Goal: Feedback & Contribution: Submit feedback/report problem

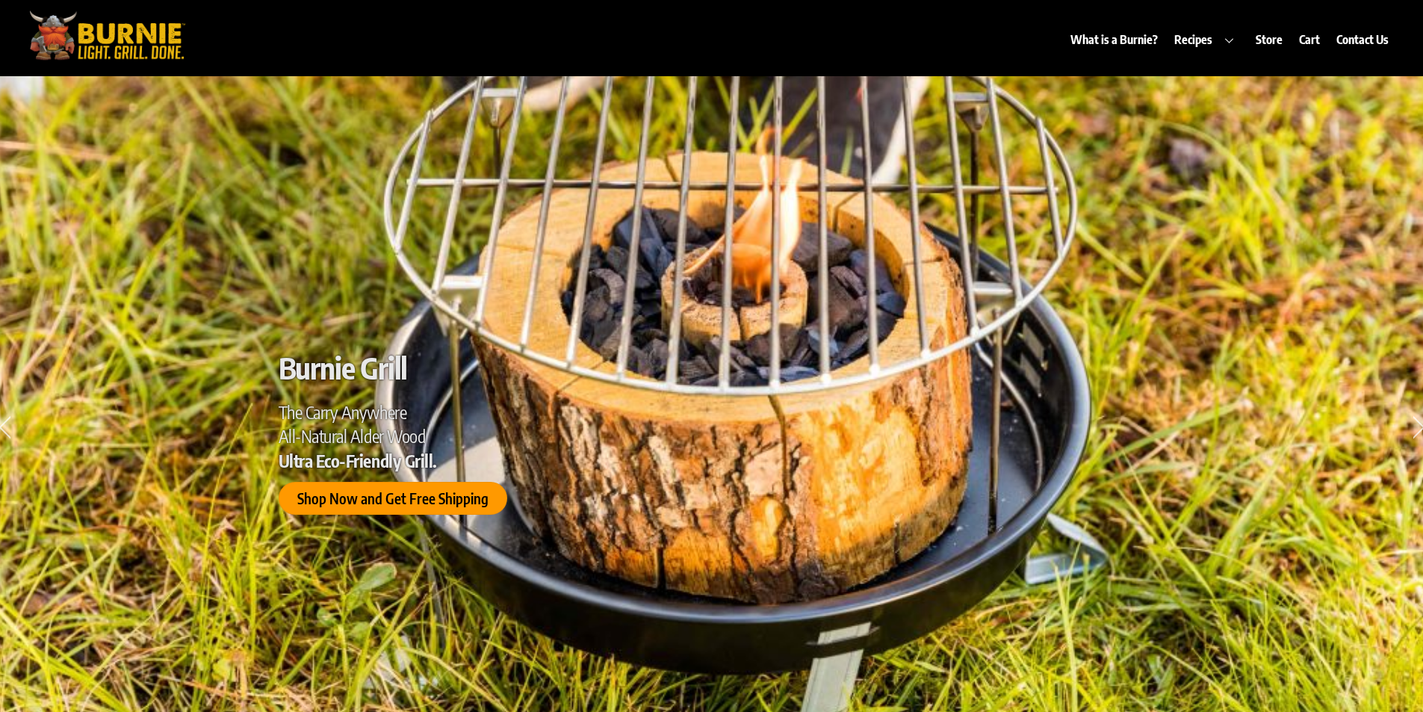
click at [809, 36] on div "What is a Burnie? Recipes Burnie Blog Store Cart Contact Us" at bounding box center [801, 30] width 1202 height 53
drag, startPoint x: 945, startPoint y: 31, endPoint x: 931, endPoint y: 25, distance: 14.7
click at [931, 25] on div "What is a Burnie? Recipes Burnie Blog Store Cart Contact Us" at bounding box center [801, 30] width 1202 height 53
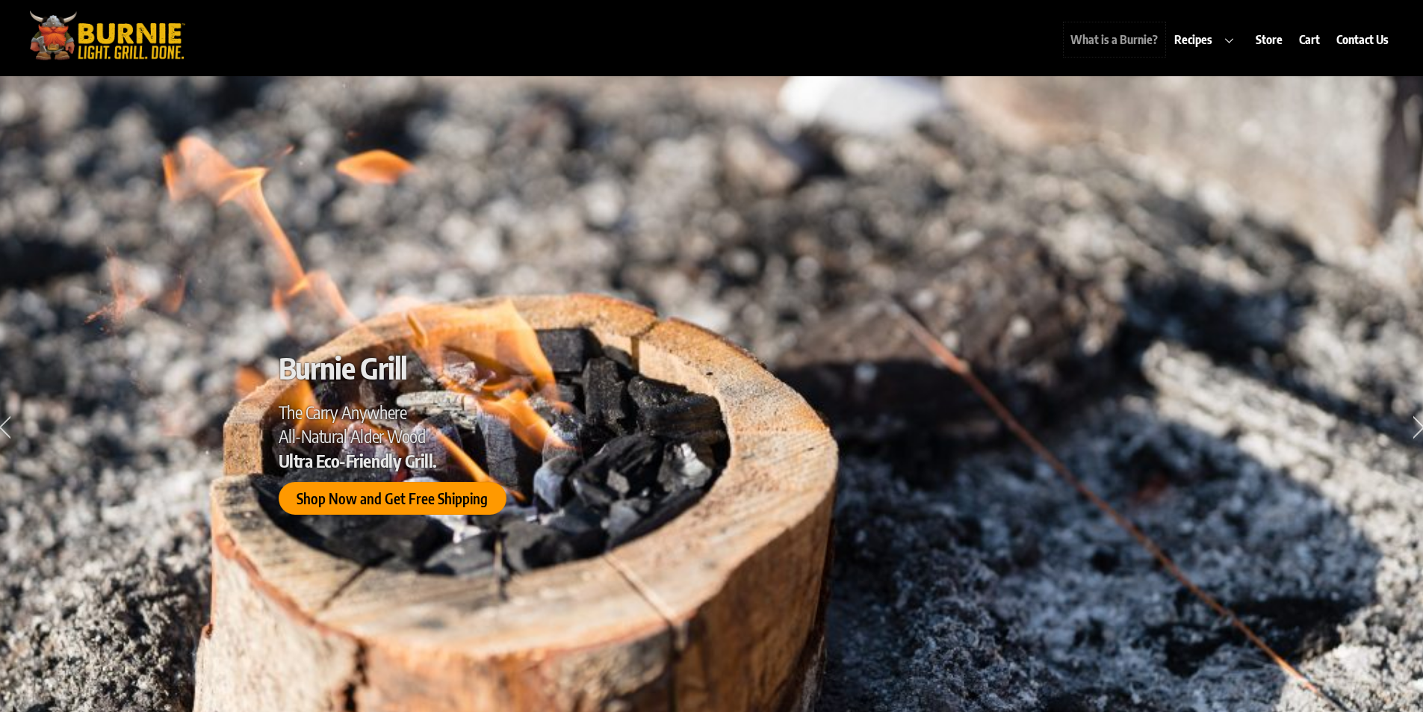
click at [1157, 37] on link "What is a Burnie?" at bounding box center [1115, 39] width 102 height 34
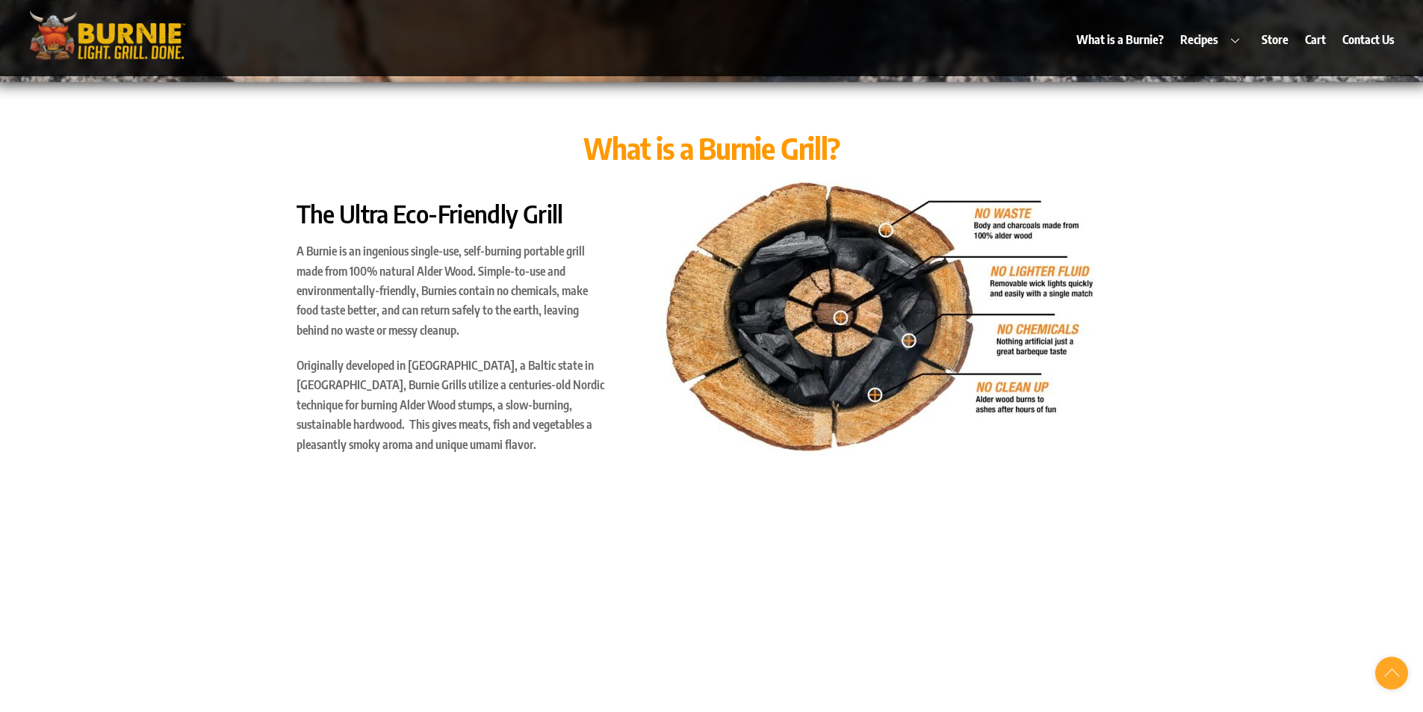
scroll to position [712, 0]
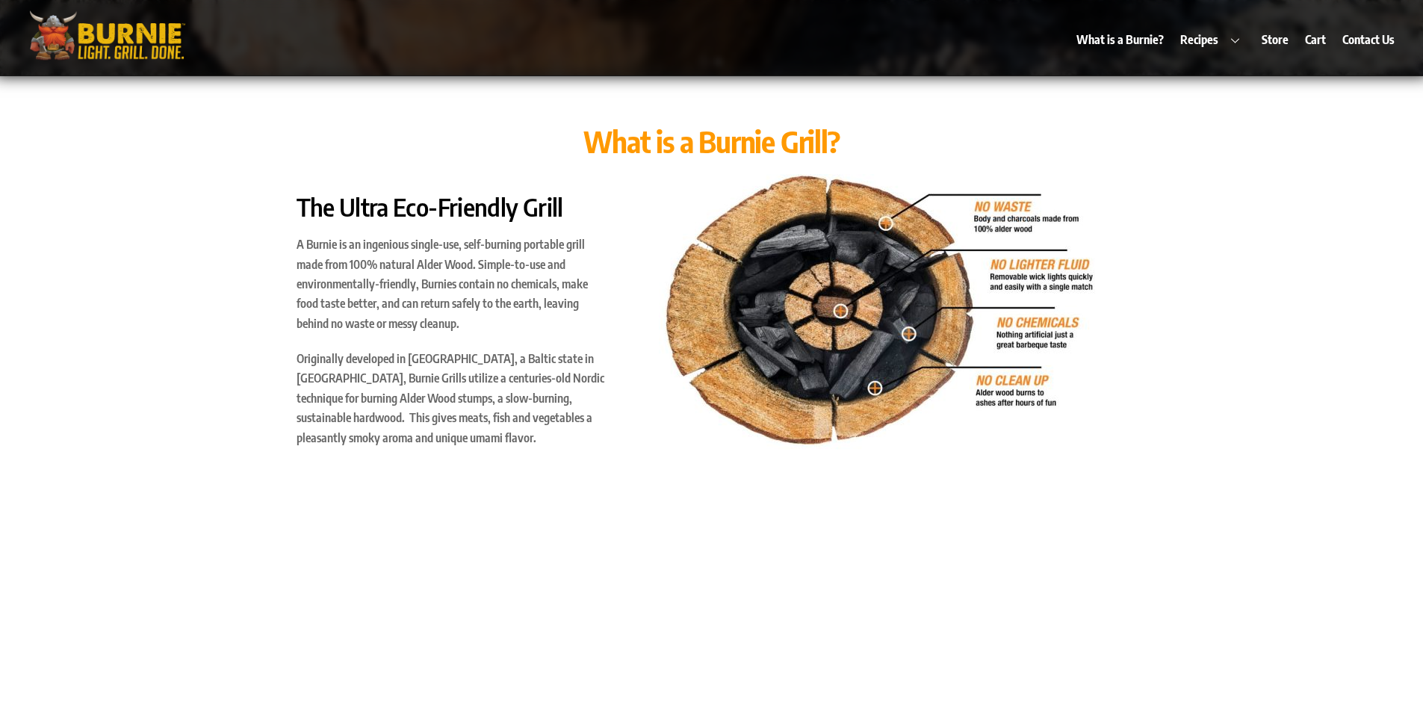
scroll to position [712, 0]
click at [1132, 34] on link "What is a Burnie?" at bounding box center [1121, 39] width 102 height 34
click at [1127, 40] on link "What is a Burnie?" at bounding box center [1121, 39] width 102 height 34
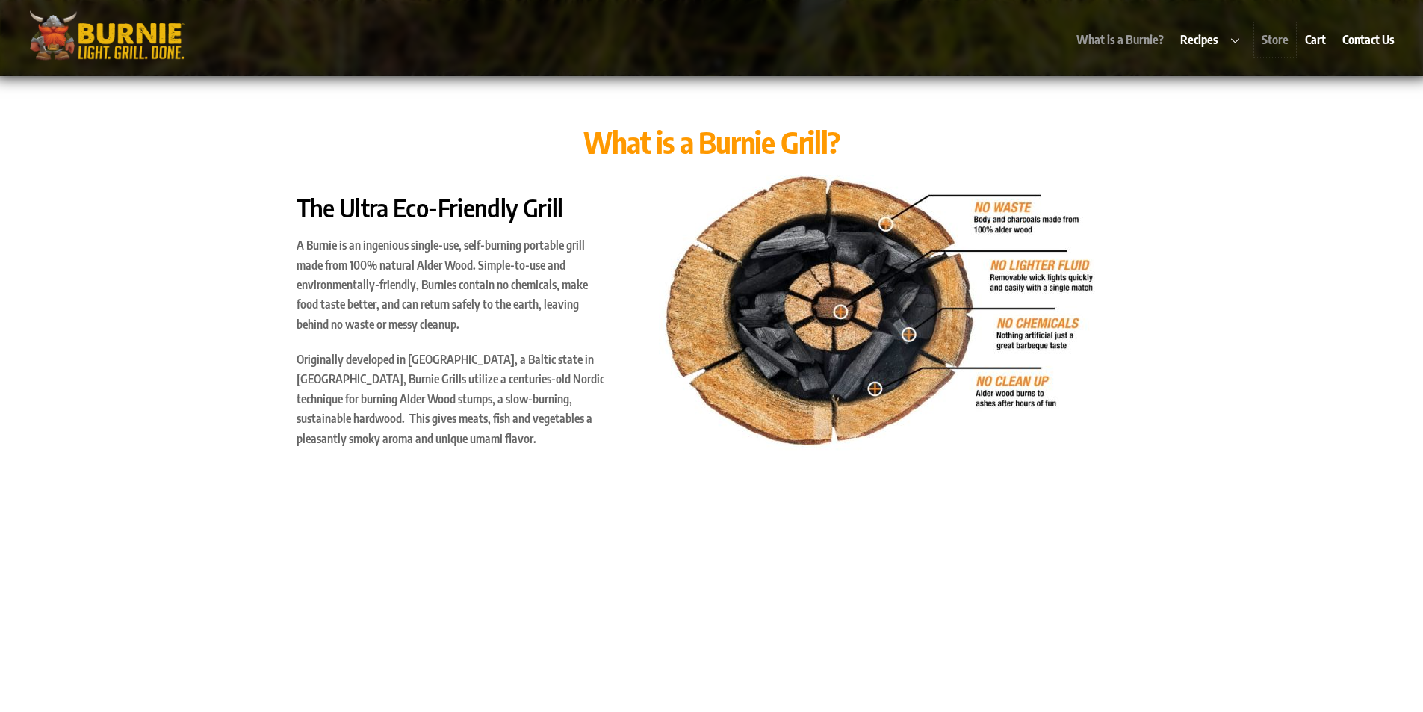
click at [1265, 41] on link "Store" at bounding box center [1275, 39] width 41 height 34
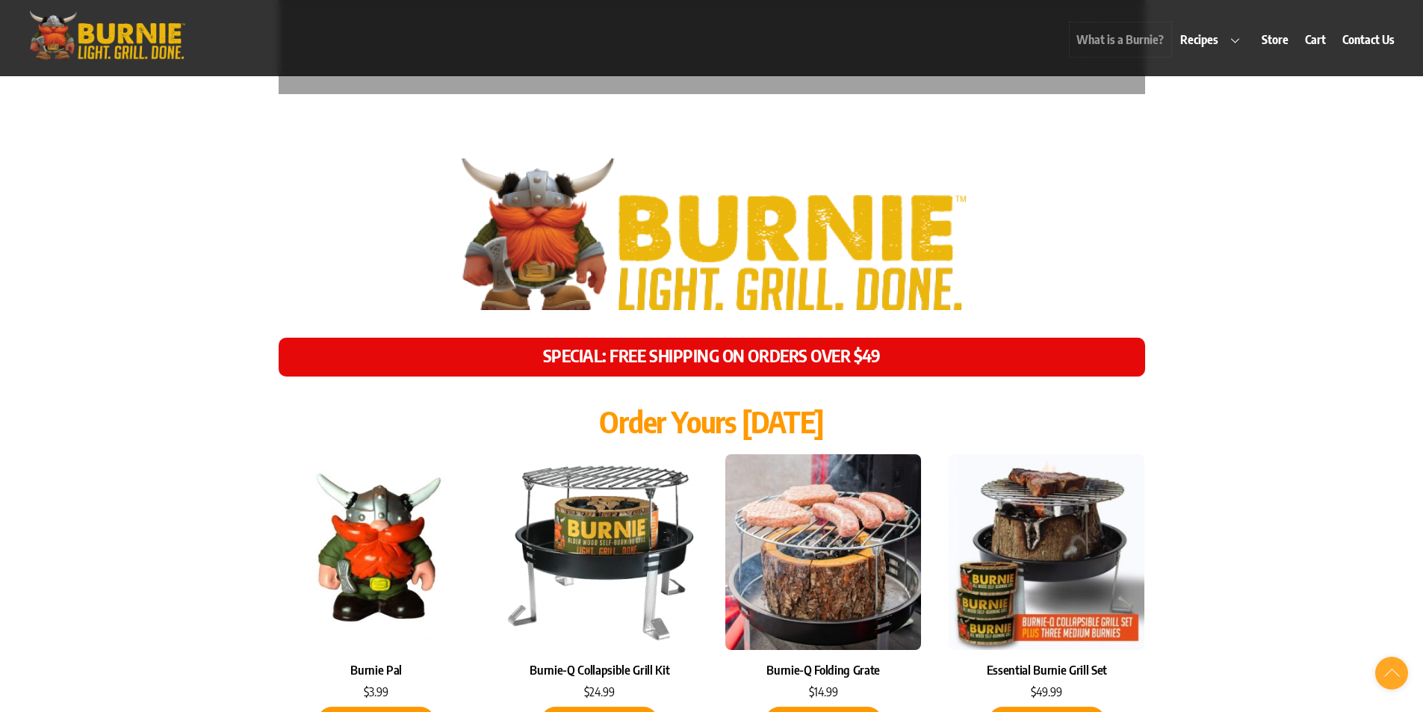
click at [1169, 39] on link "What is a Burnie?" at bounding box center [1121, 39] width 102 height 34
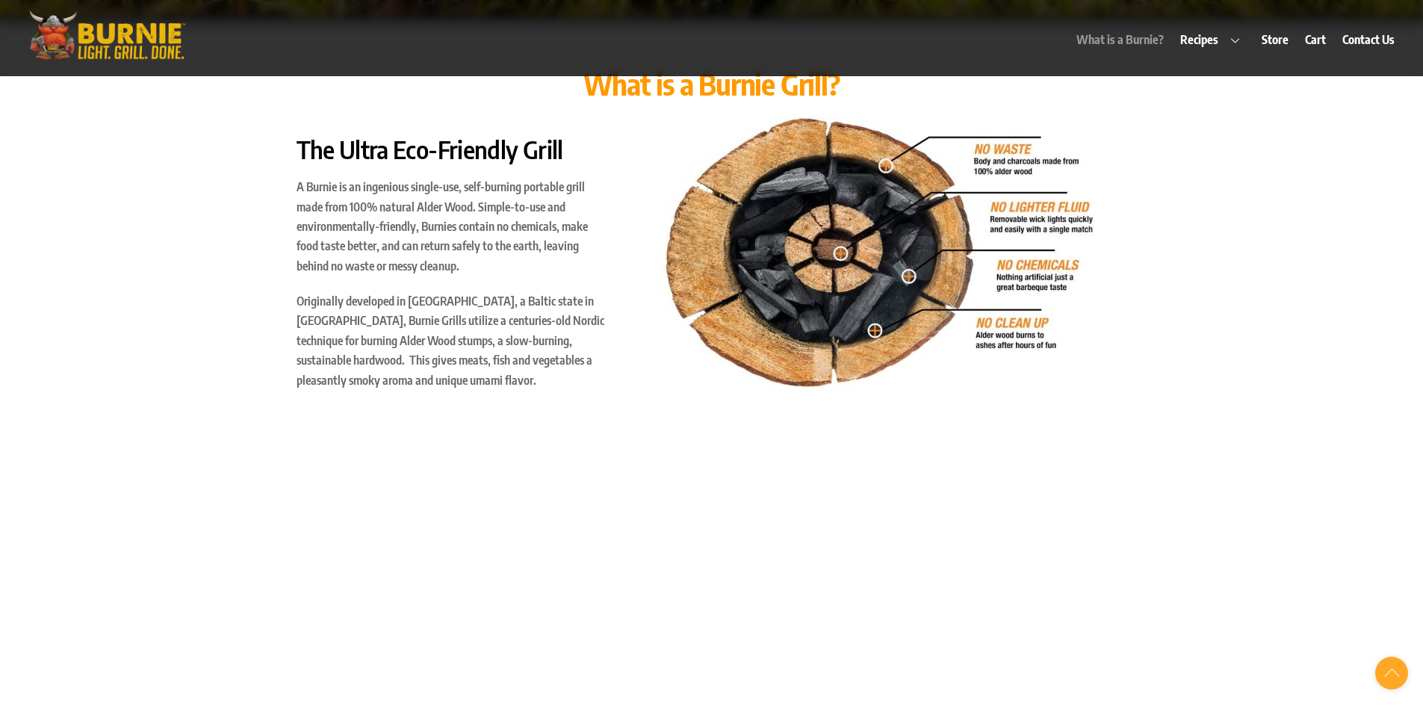
scroll to position [712, 0]
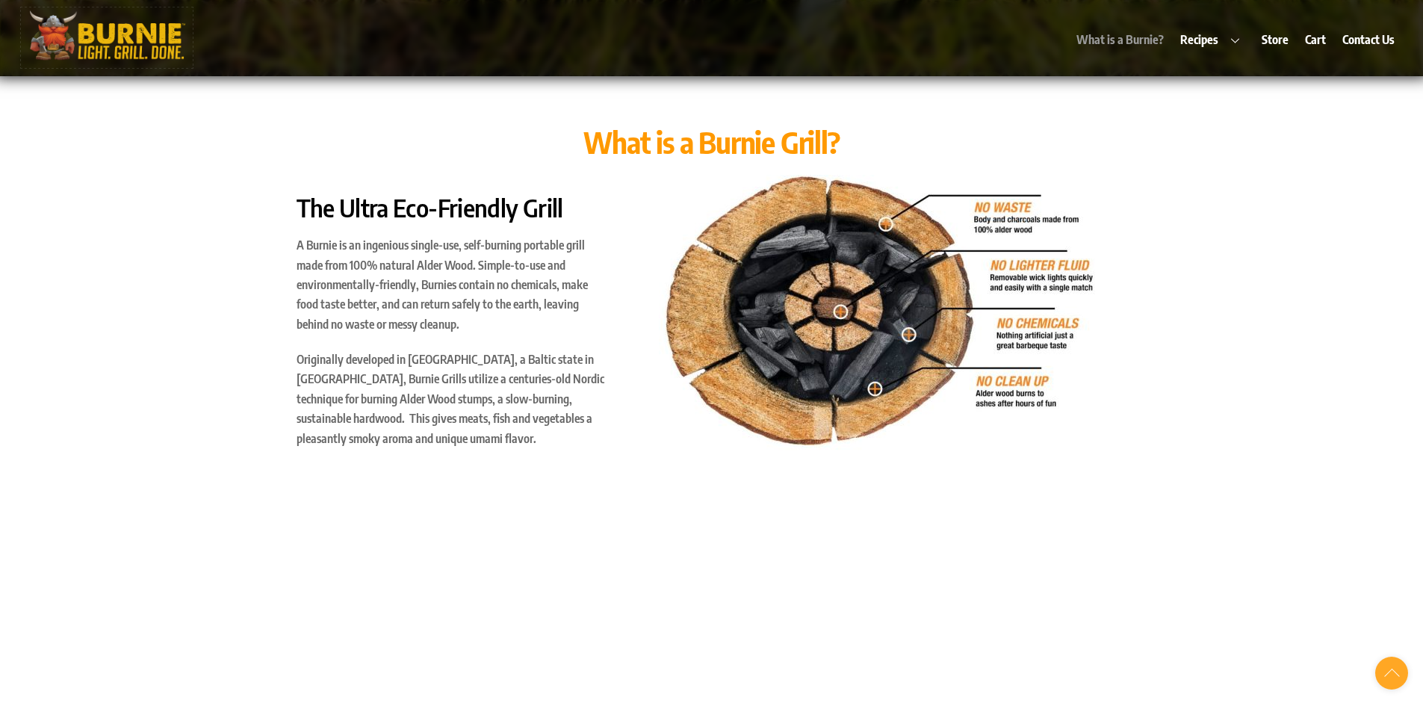
click at [168, 49] on img at bounding box center [107, 35] width 172 height 56
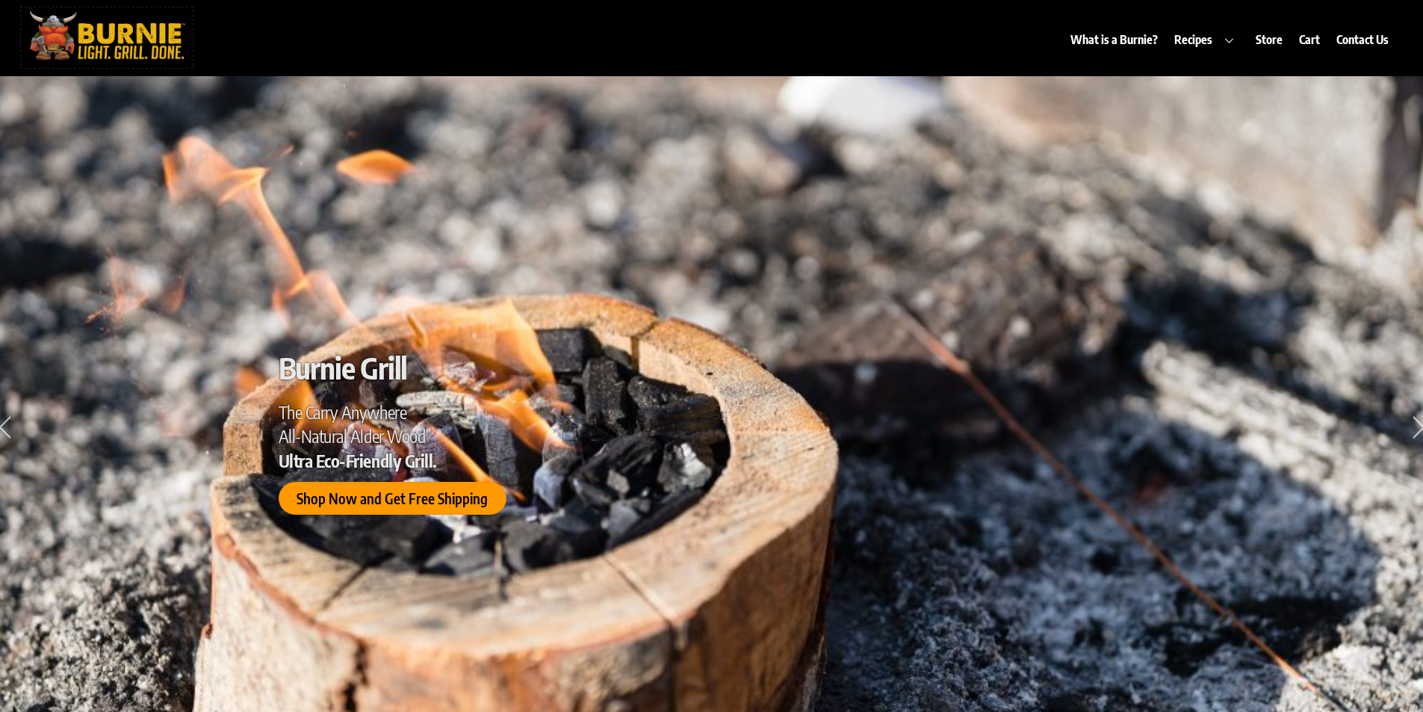
click at [137, 32] on img at bounding box center [107, 35] width 172 height 56
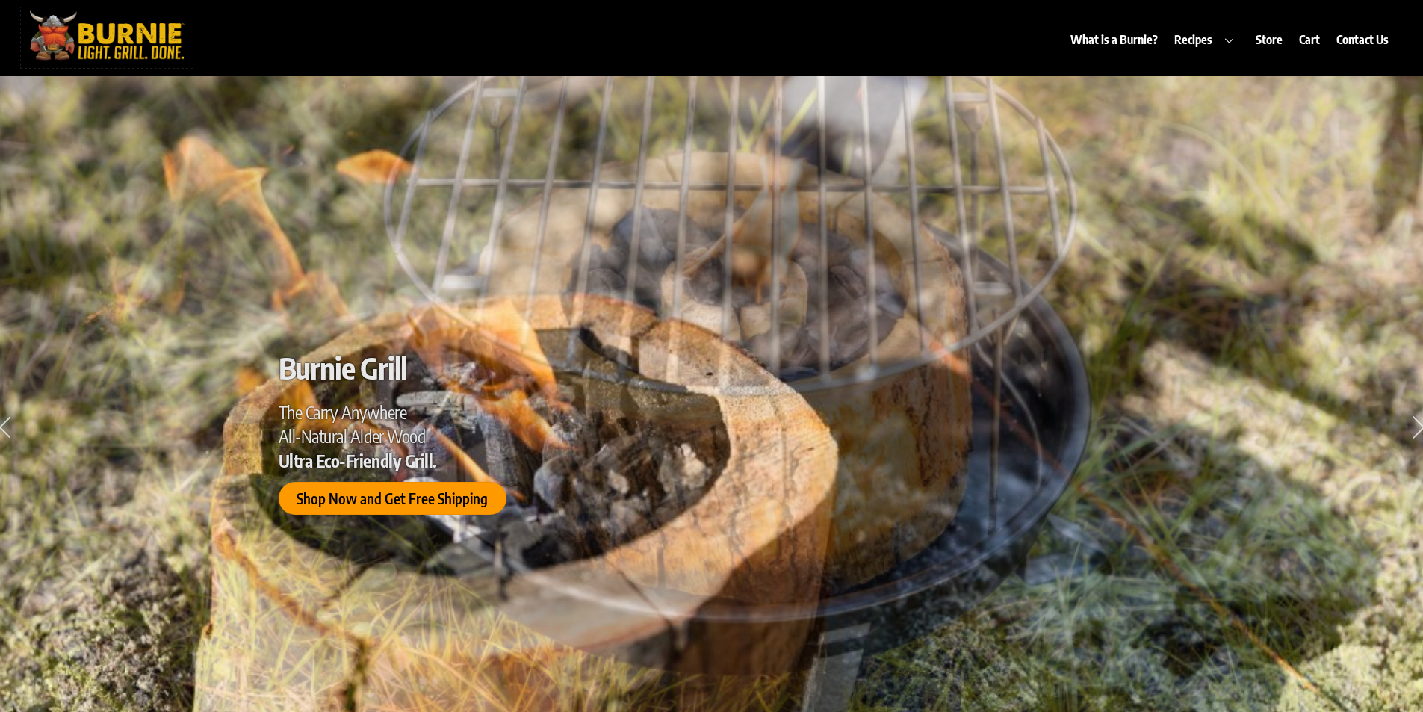
click at [161, 61] on img at bounding box center [107, 35] width 172 height 56
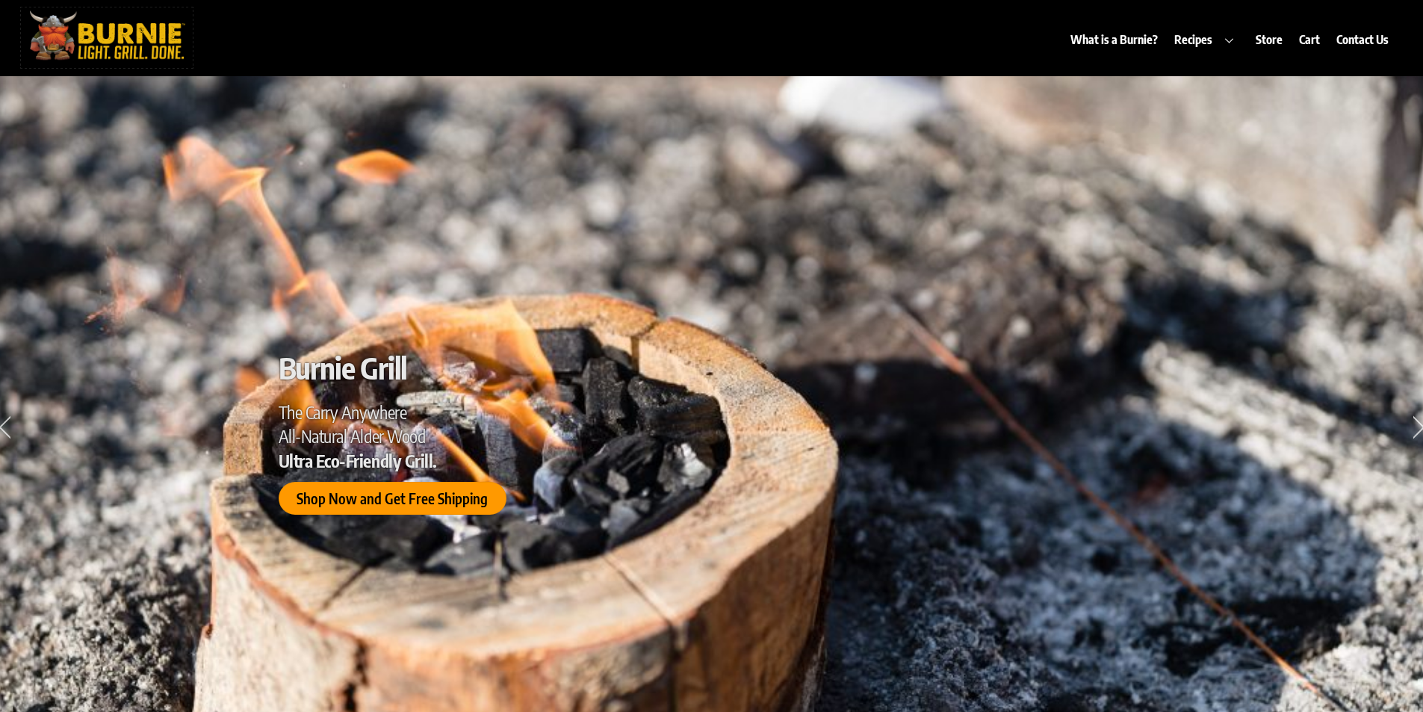
click at [78, 28] on img at bounding box center [107, 35] width 172 height 56
click at [148, 46] on img at bounding box center [107, 35] width 172 height 56
drag, startPoint x: 180, startPoint y: 246, endPoint x: 392, endPoint y: 263, distance: 212.2
click at [182, 245] on img at bounding box center [712, 432] width 1435 height 957
click at [1379, 34] on link "Contact Us" at bounding box center [1363, 39] width 67 height 34
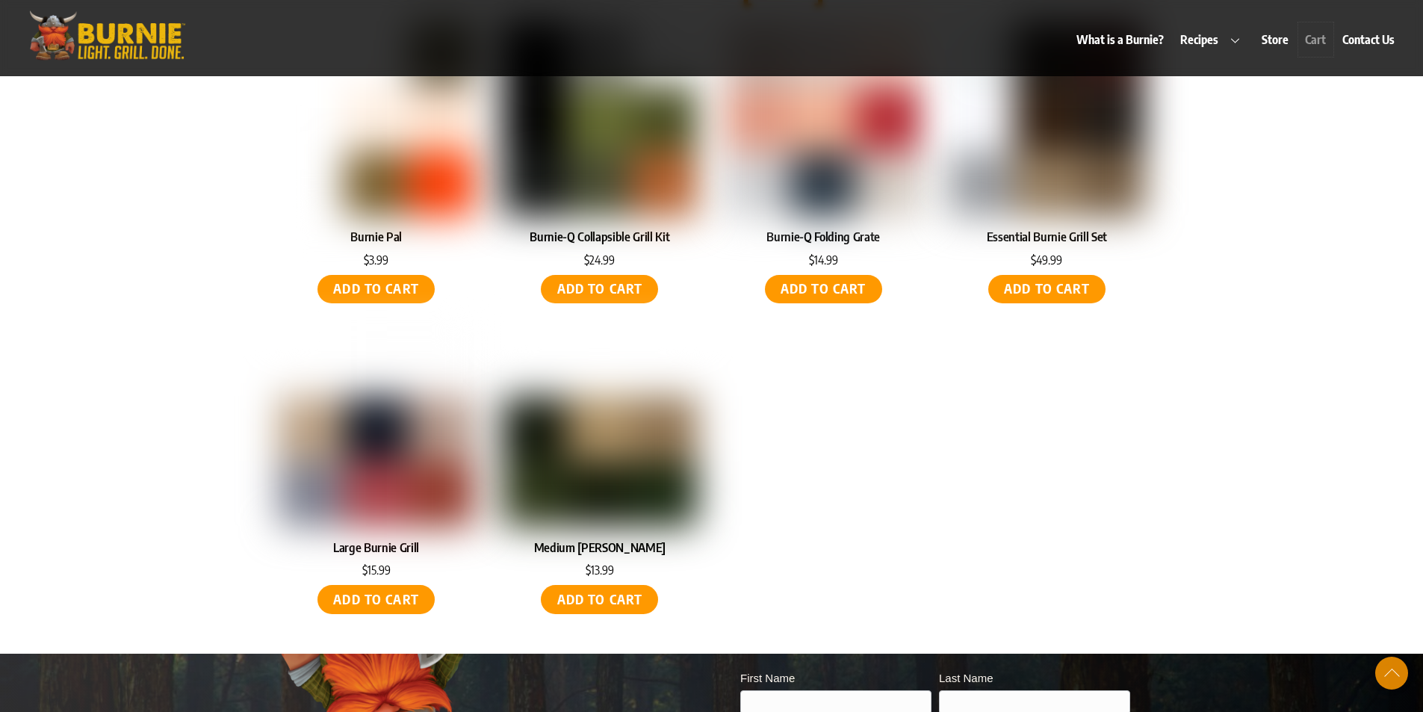
click at [1320, 39] on link "Cart" at bounding box center [1316, 39] width 35 height 34
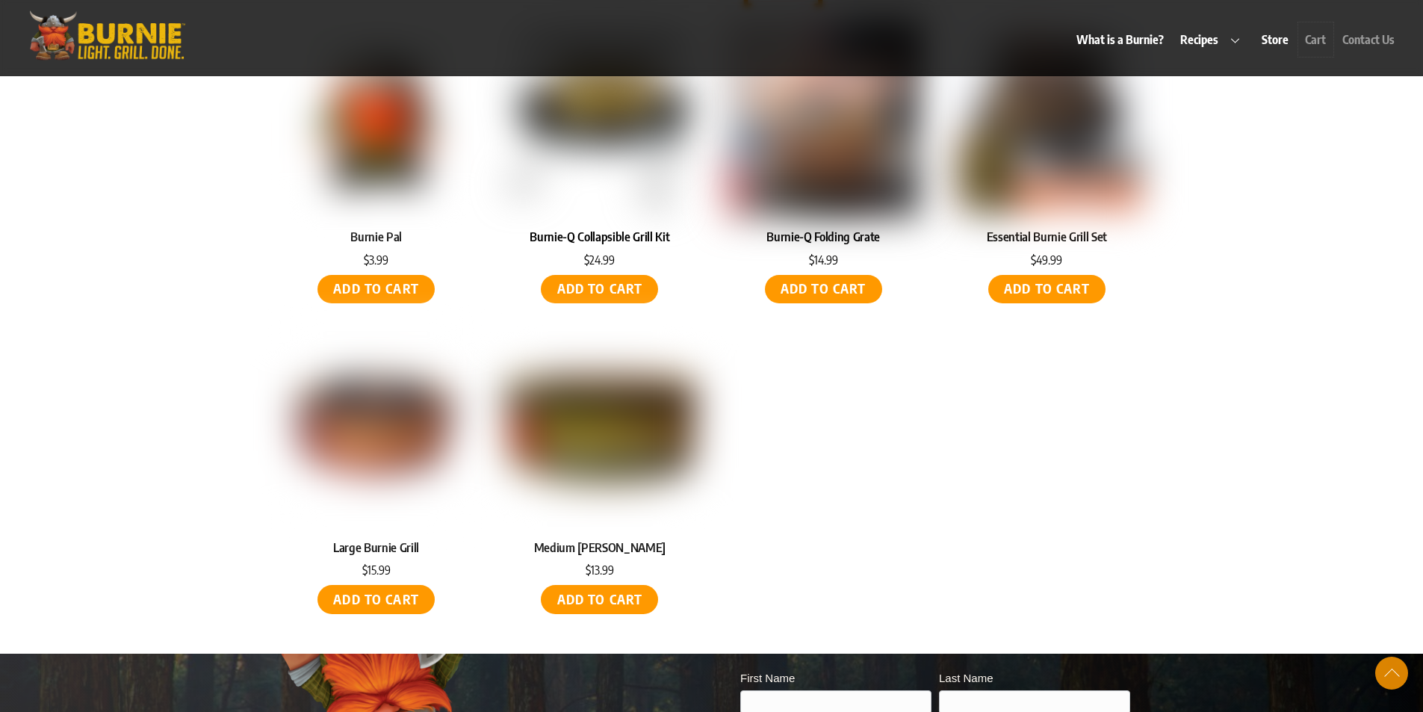
scroll to position [7253, 0]
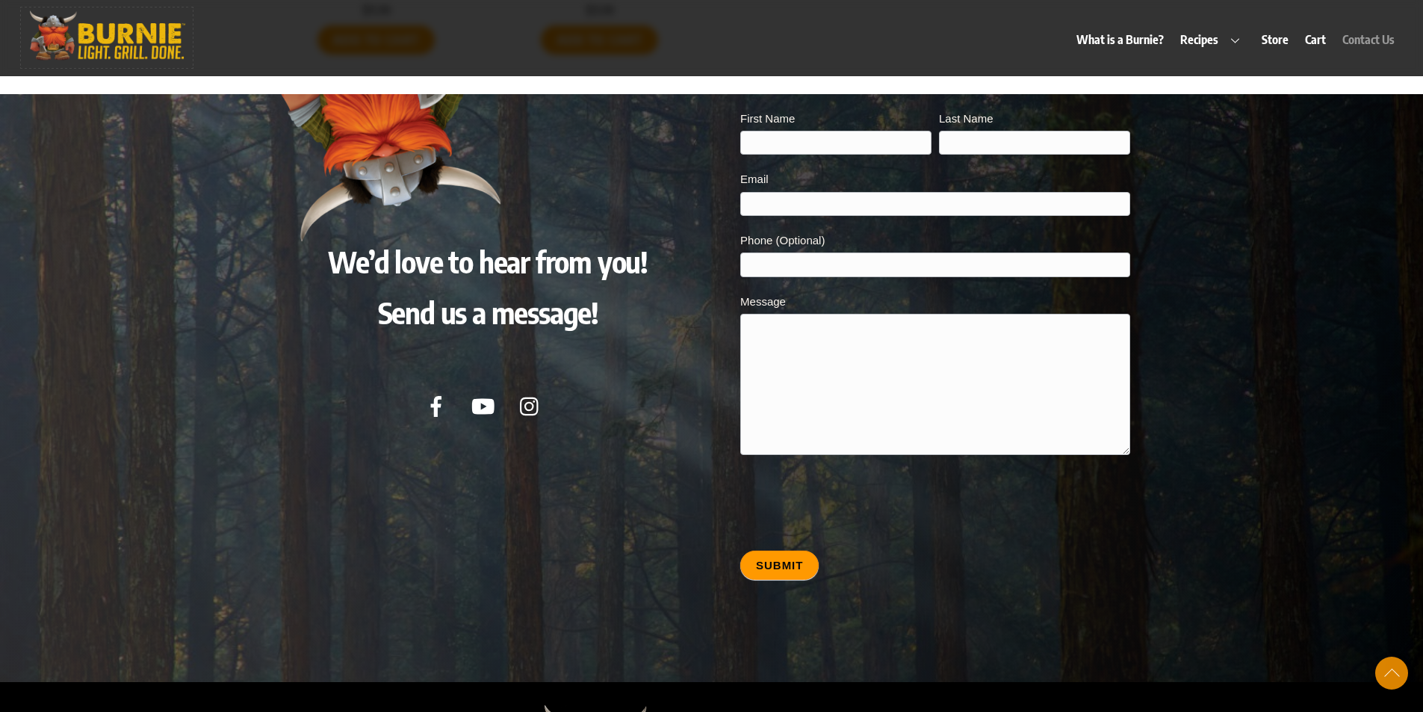
click at [106, 37] on img at bounding box center [107, 35] width 172 height 56
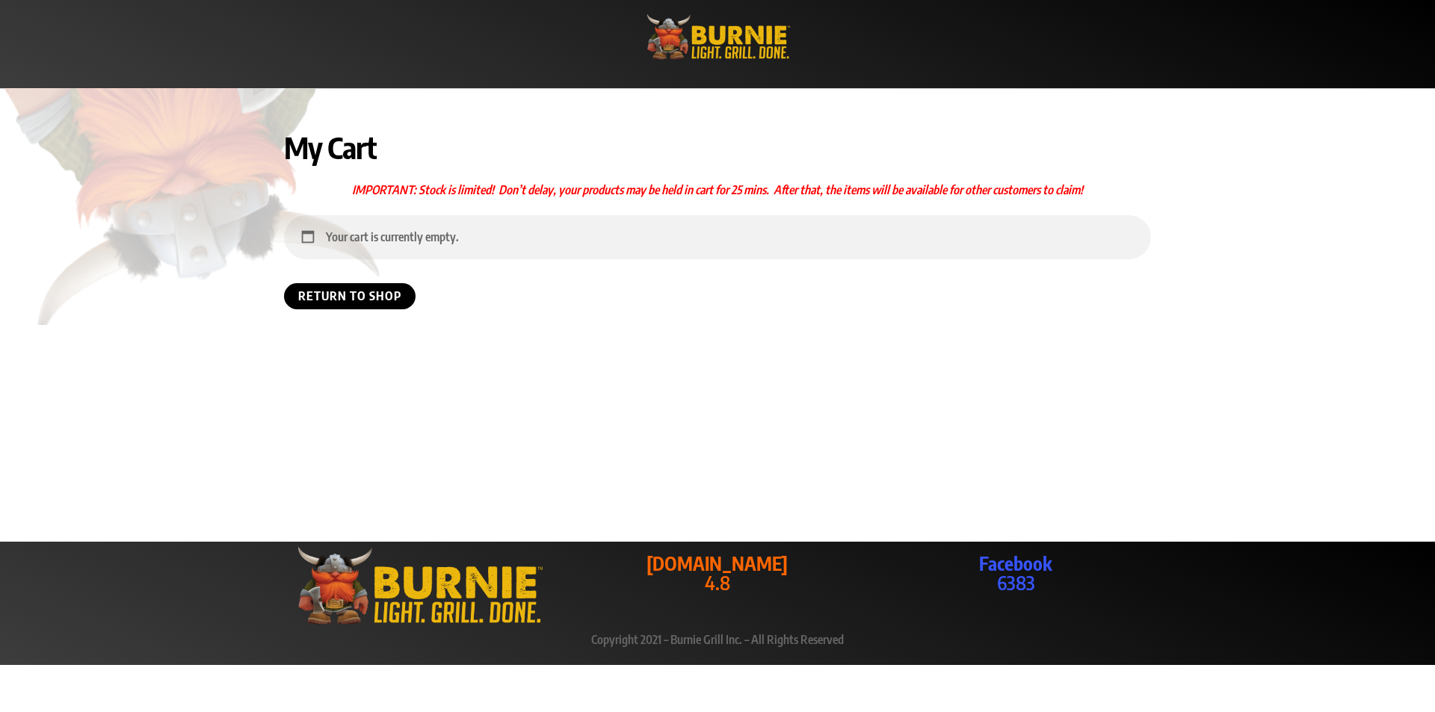
click at [755, 37] on img at bounding box center [717, 37] width 155 height 52
click at [701, 43] on img at bounding box center [717, 37] width 155 height 52
click at [705, 46] on img at bounding box center [717, 37] width 155 height 52
click at [334, 158] on h1 "My Cart" at bounding box center [717, 147] width 867 height 36
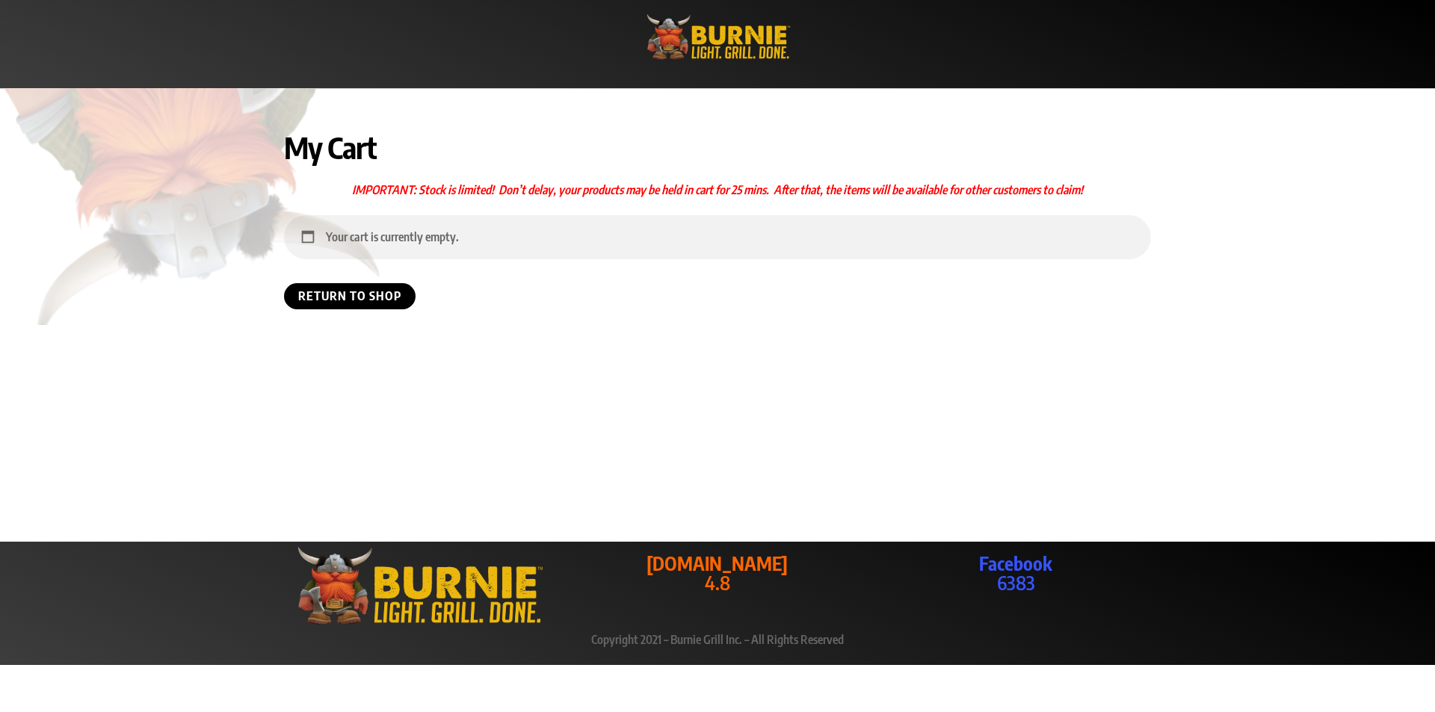
click at [779, 55] on img at bounding box center [717, 37] width 155 height 52
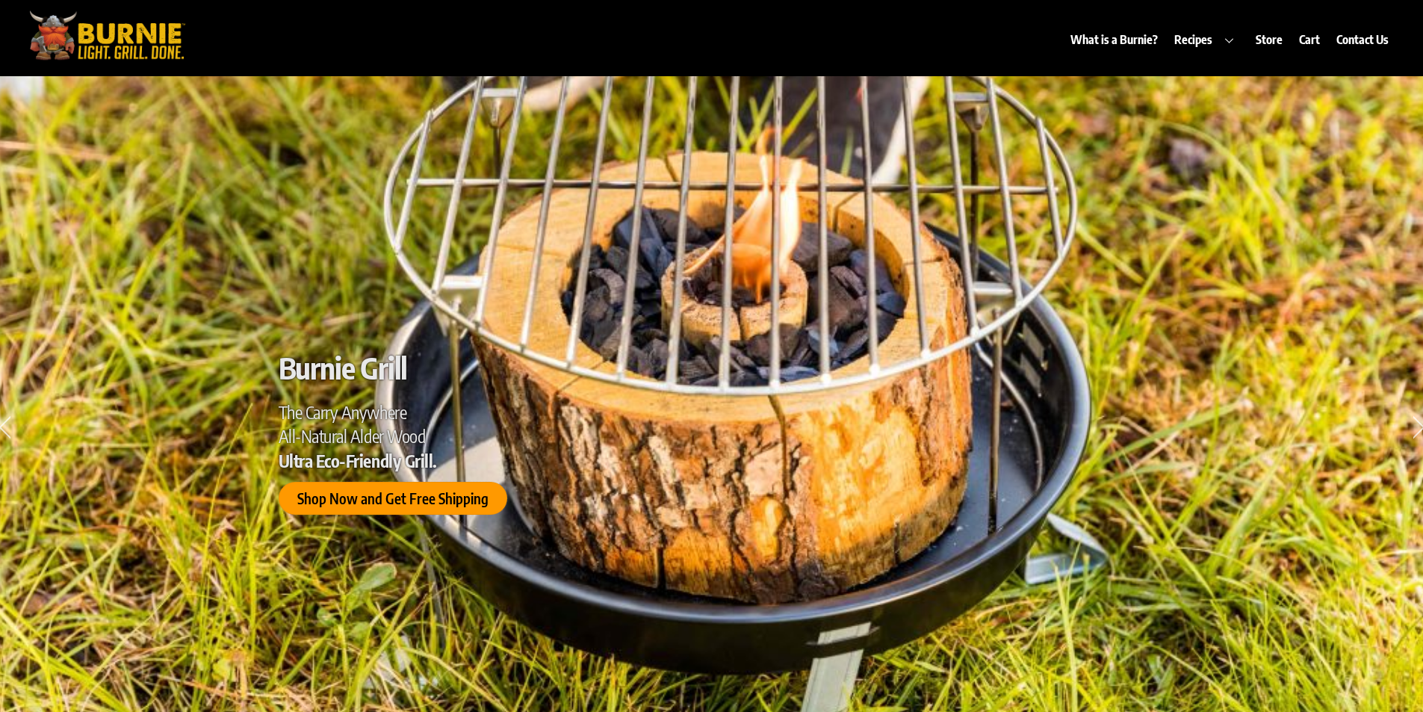
click at [448, 504] on span "Shop Now and Get Free Shipping" at bounding box center [392, 499] width 191 height 16
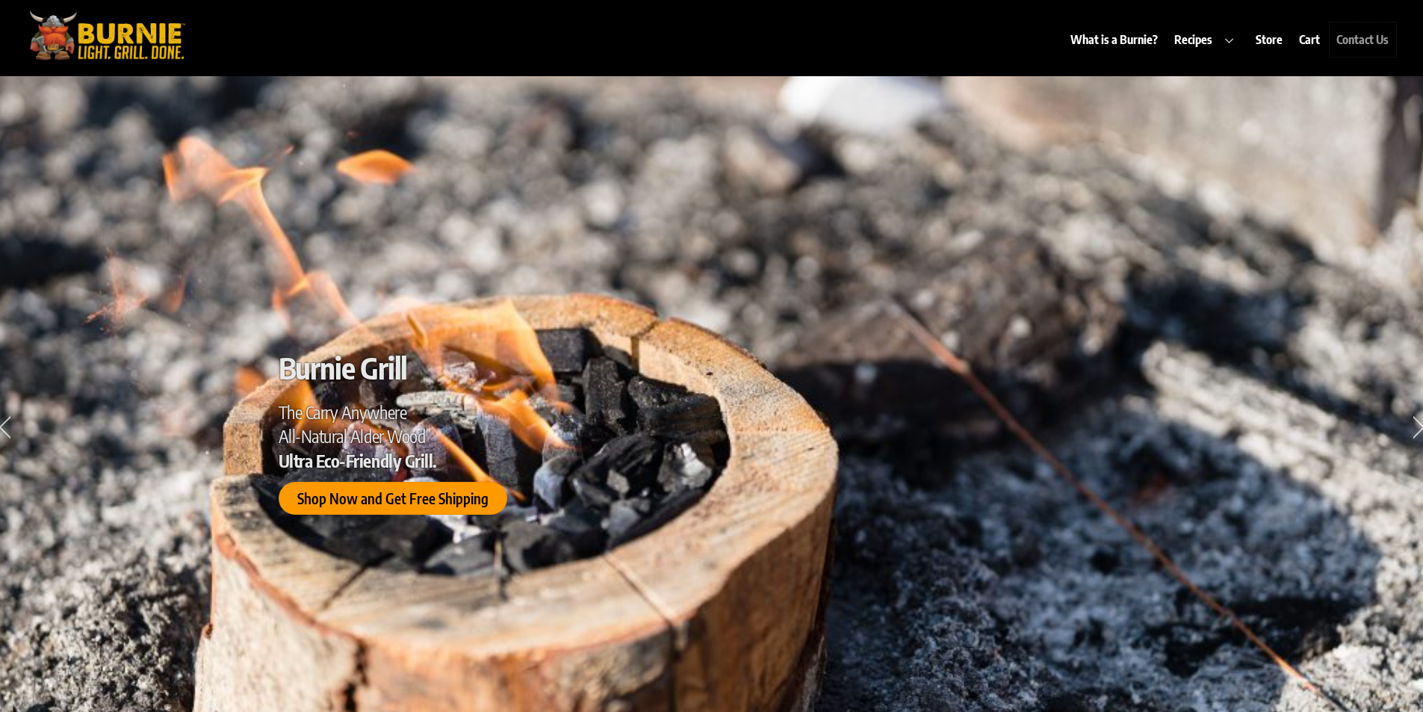
click at [1353, 40] on link "Contact Us" at bounding box center [1363, 39] width 67 height 34
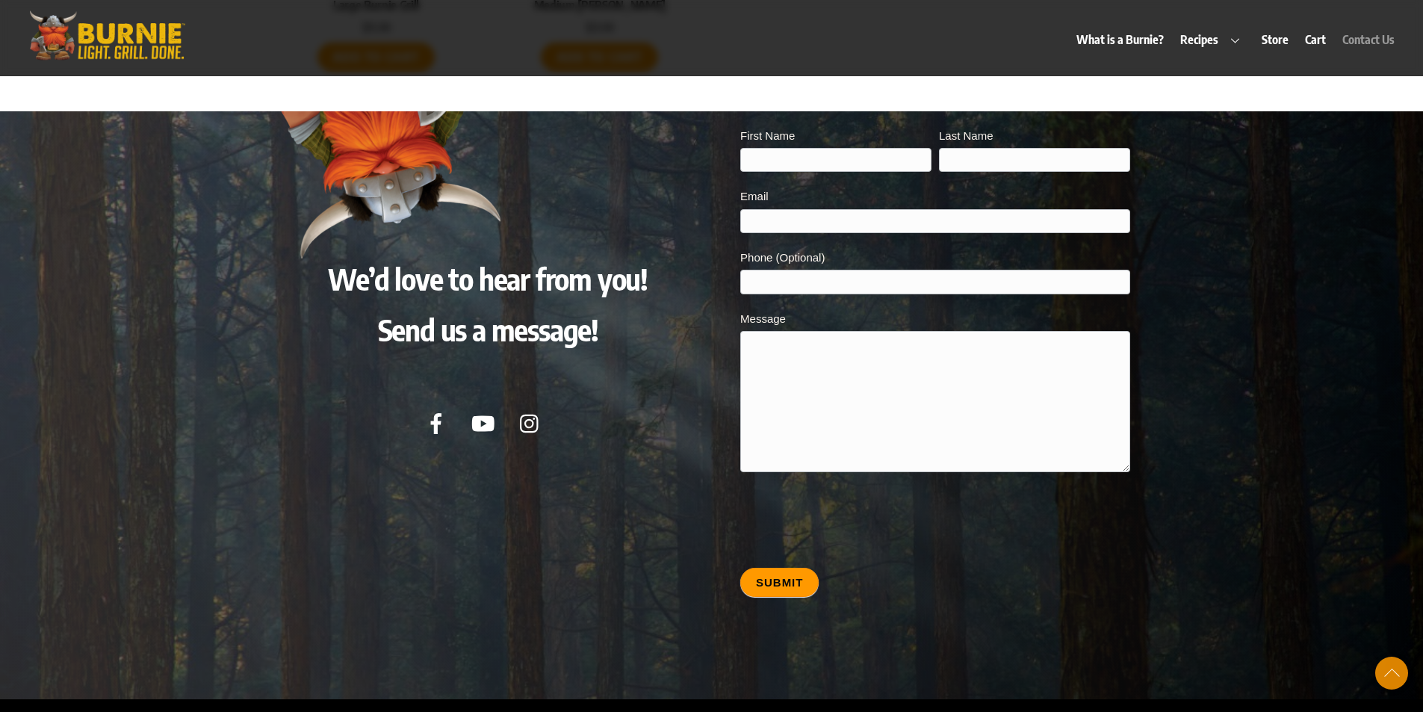
scroll to position [7253, 0]
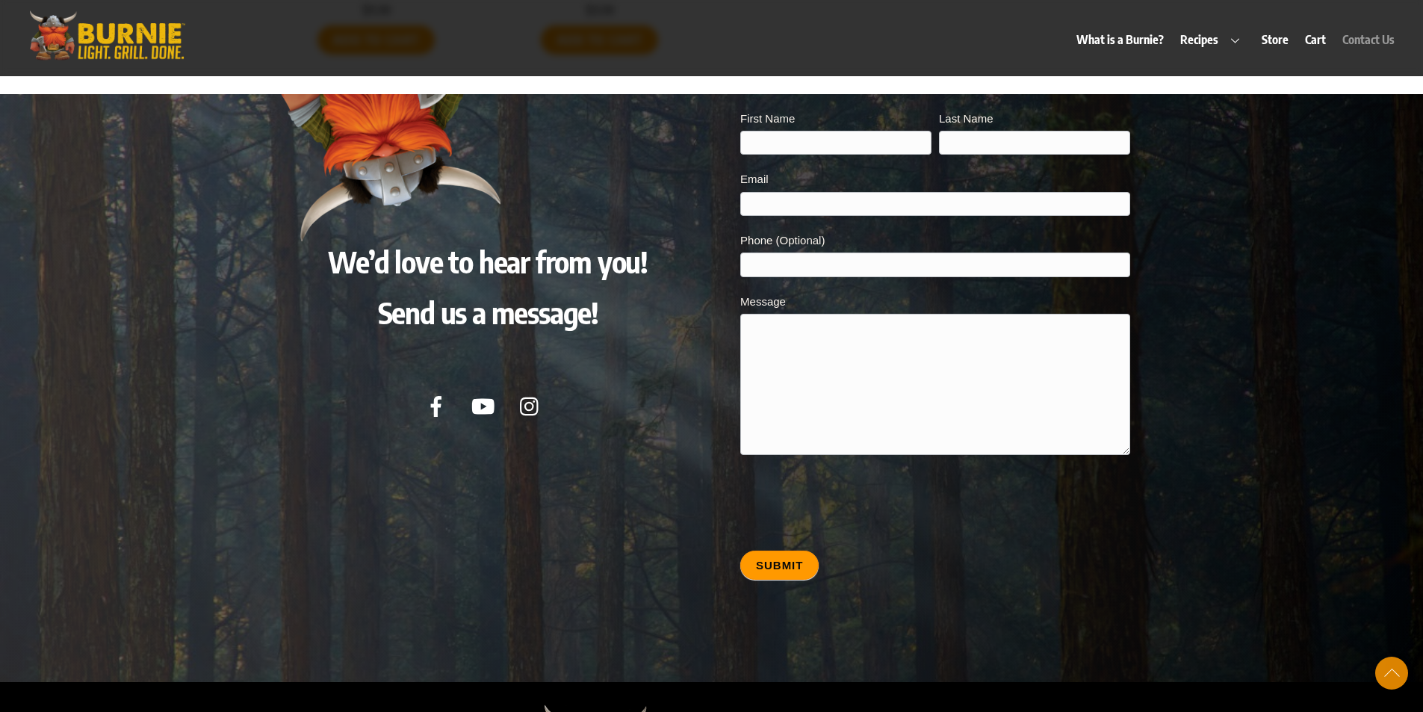
drag, startPoint x: 1216, startPoint y: 220, endPoint x: 1199, endPoint y: 191, distance: 33.8
click at [1199, 191] on div at bounding box center [711, 388] width 1423 height 588
drag, startPoint x: 1196, startPoint y: 190, endPoint x: 1187, endPoint y: 172, distance: 19.7
click at [1189, 172] on div at bounding box center [711, 388] width 1423 height 588
click at [848, 131] on input "First Name" at bounding box center [836, 143] width 191 height 24
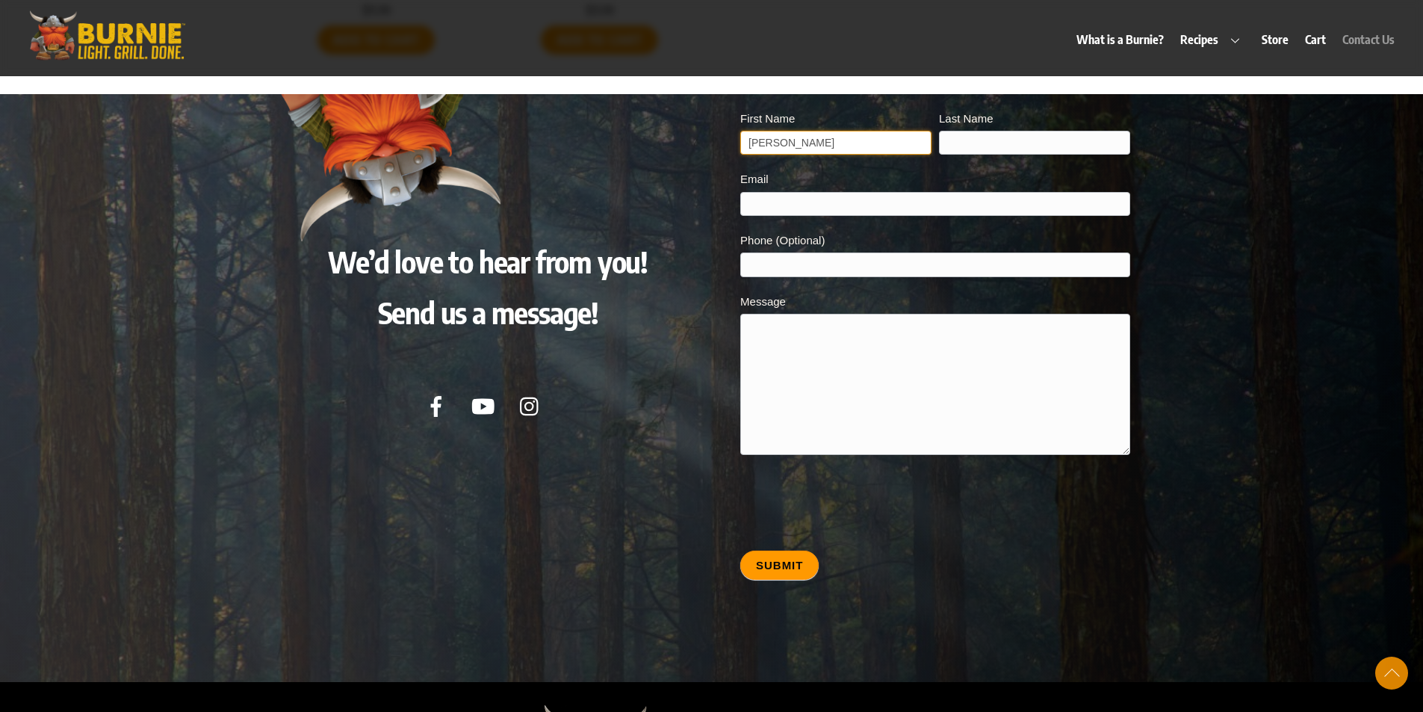
type input "[PERSON_NAME]"
type input "D"
type input "natex3000@gmail.com"
type textarea "test"
click at [774, 550] on button "Submit" at bounding box center [780, 564] width 78 height 29
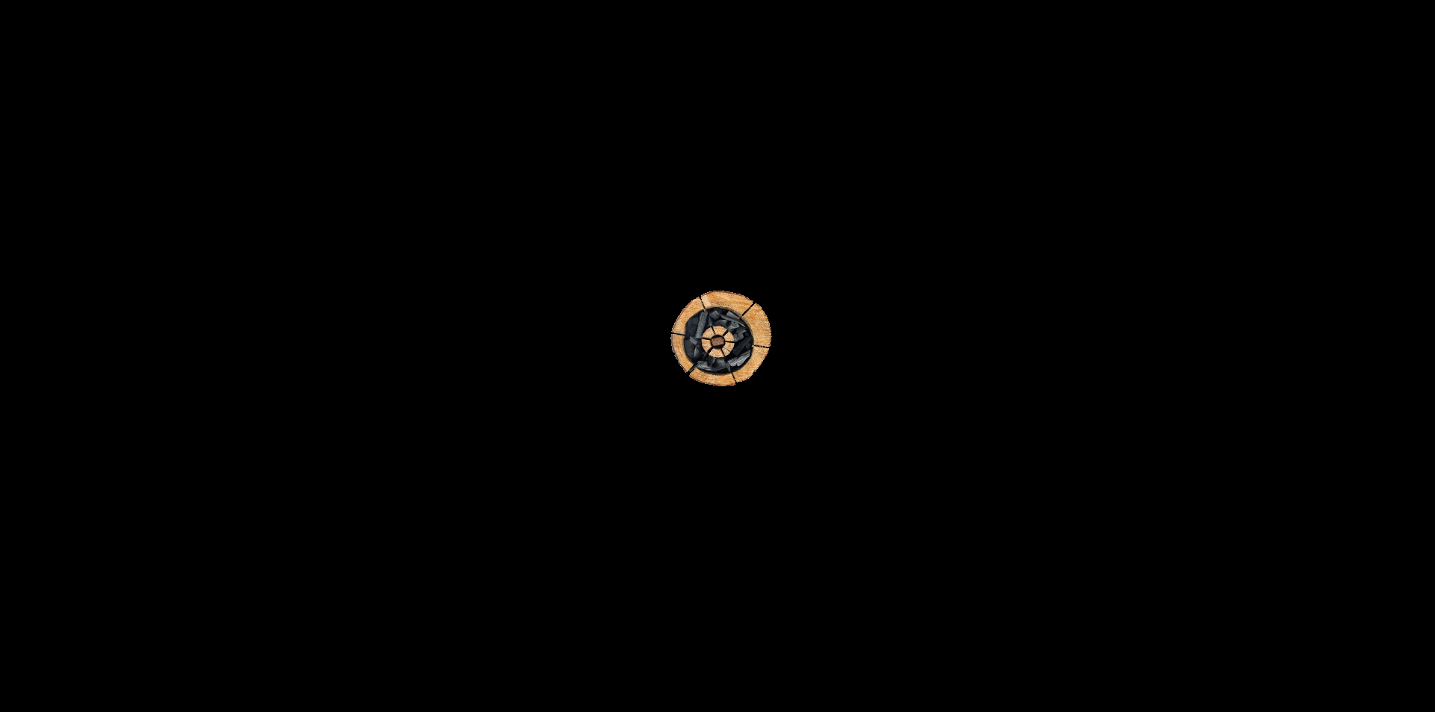
scroll to position [7340, 0]
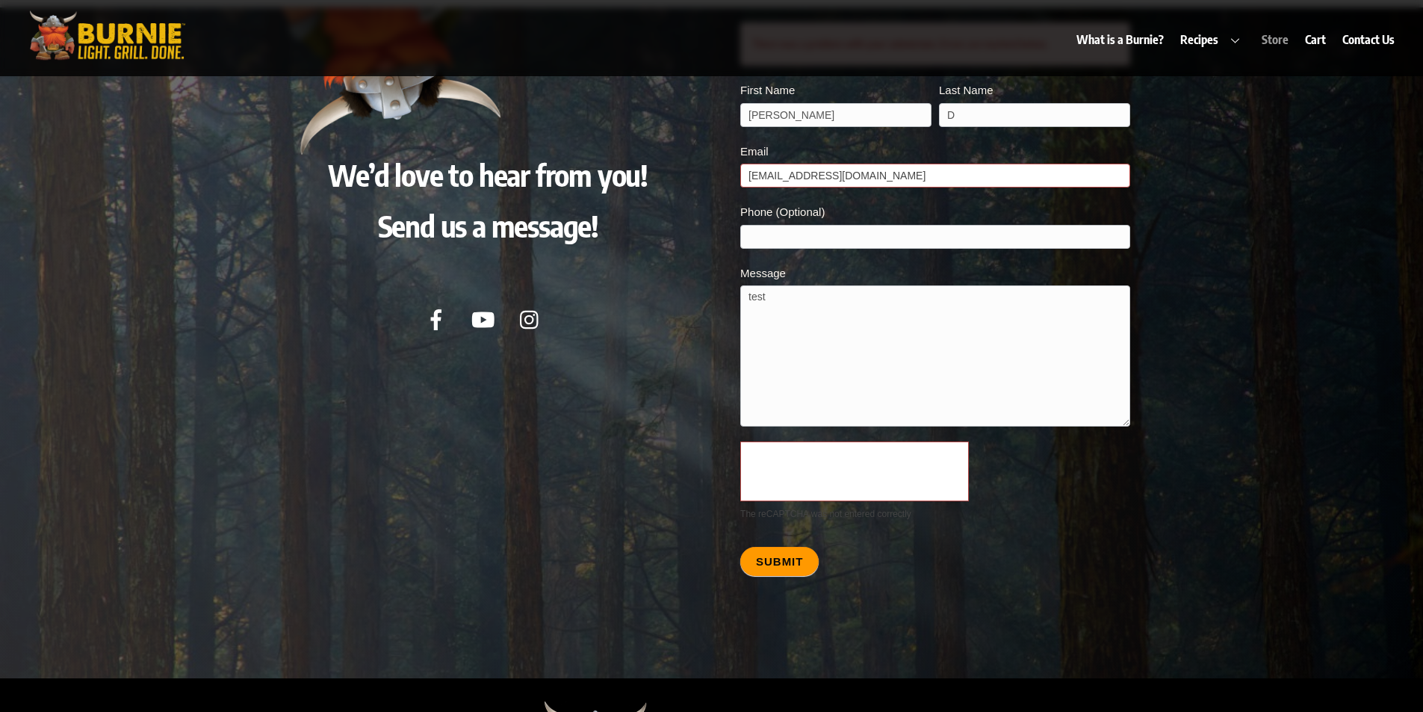
scroll to position [7253, 0]
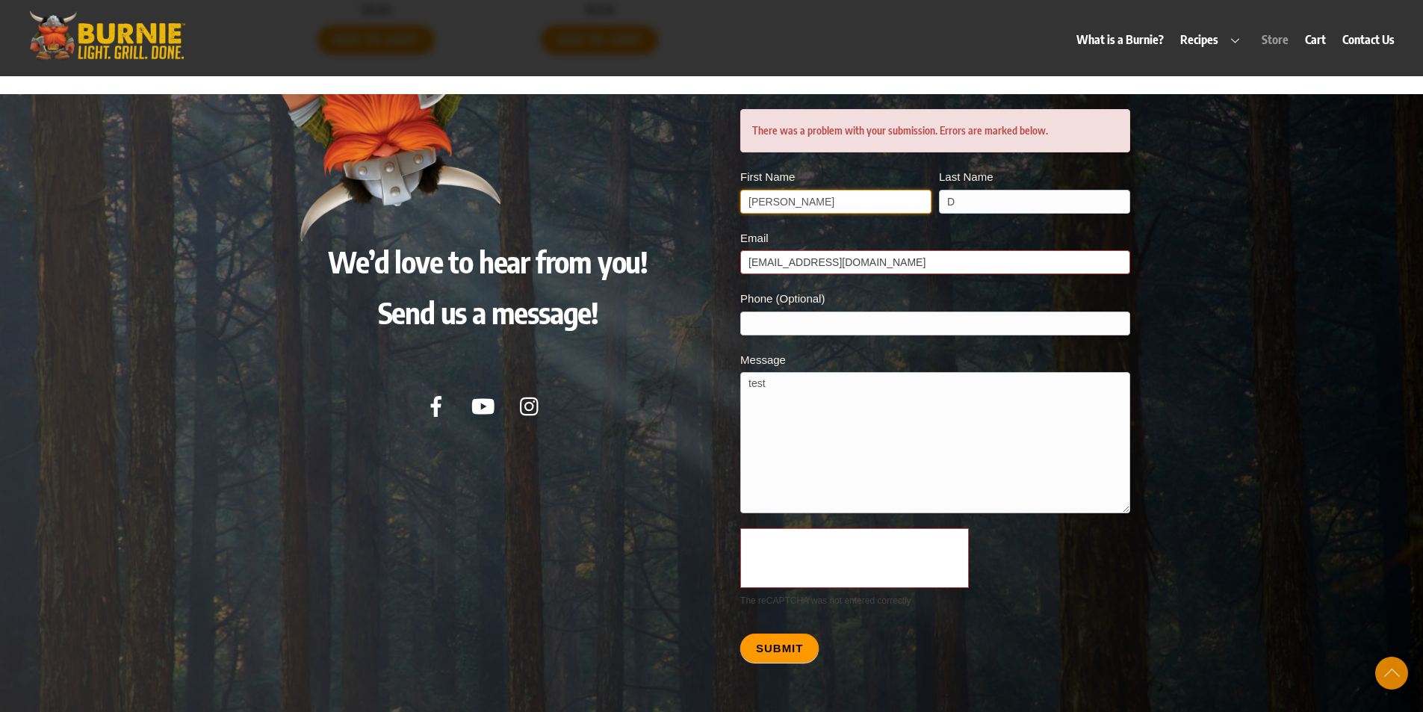
drag, startPoint x: 799, startPoint y: 191, endPoint x: 912, endPoint y: 190, distance: 112.8
click at [800, 191] on input "[PERSON_NAME]" at bounding box center [836, 202] width 191 height 24
click at [1007, 250] on input "natex3000@gmail.com" at bounding box center [935, 262] width 389 height 24
click at [1205, 301] on div at bounding box center [712, 429] width 1435 height 671
click at [912, 315] on input "Phone (Optional)" at bounding box center [935, 324] width 389 height 24
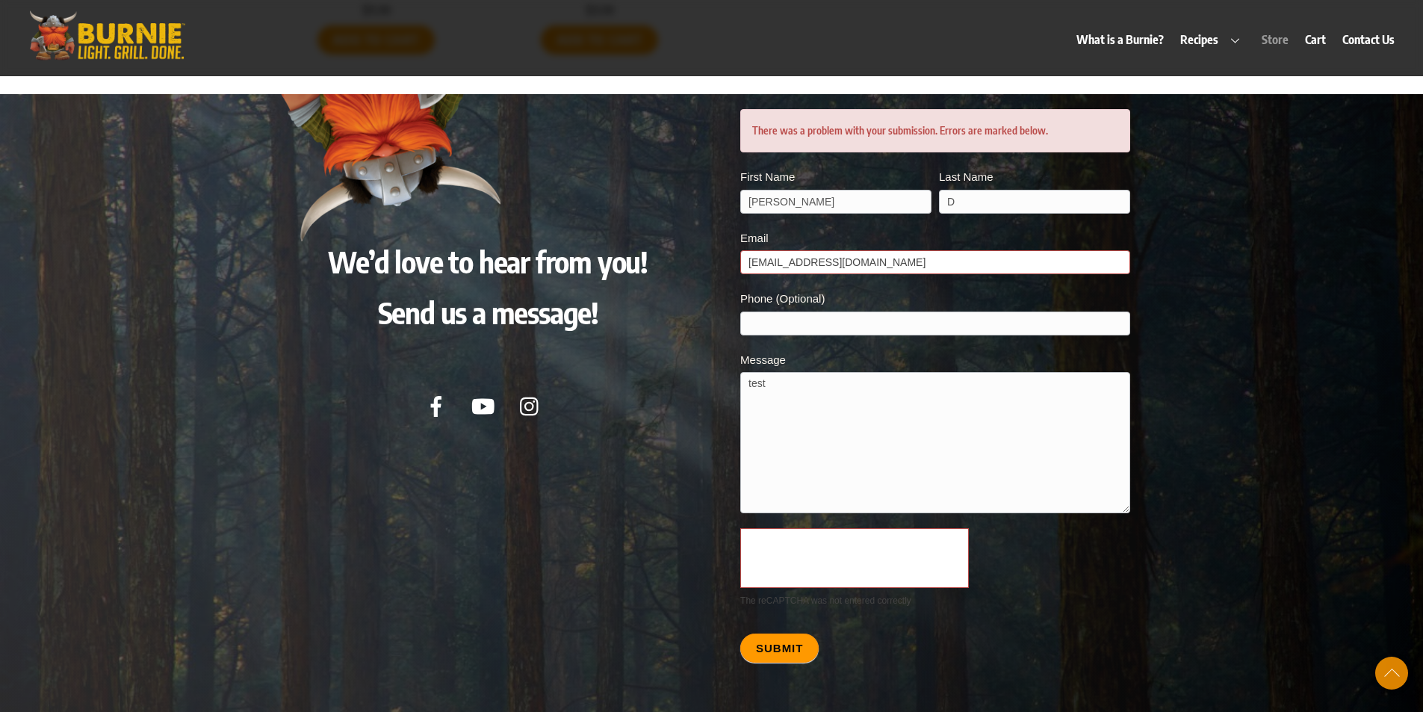
drag, startPoint x: 1255, startPoint y: 368, endPoint x: 977, endPoint y: 380, distance: 278.3
click at [1238, 365] on div at bounding box center [712, 429] width 1435 height 671
click at [950, 381] on textarea "test" at bounding box center [935, 442] width 389 height 141
type textarea "testqwqw qwdqw"
click at [779, 634] on button "Submit" at bounding box center [780, 647] width 78 height 29
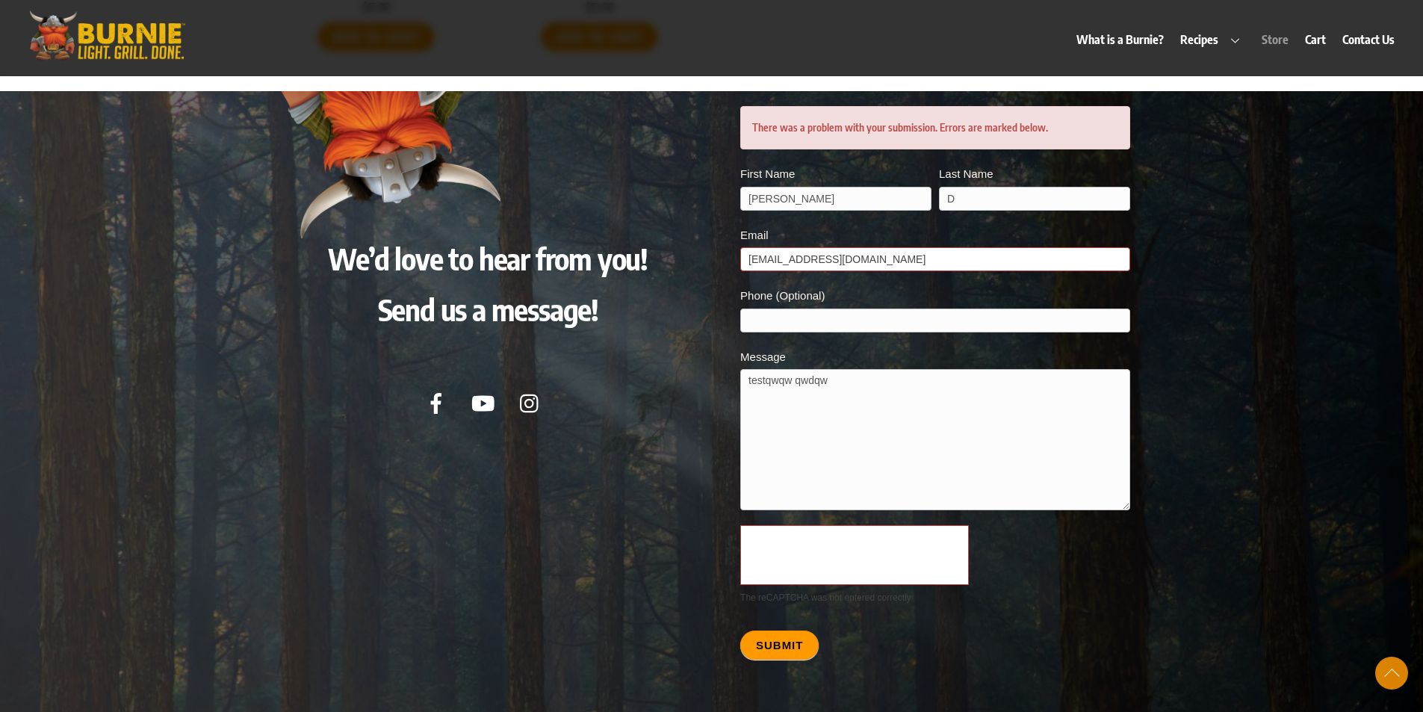
scroll to position [7057, 0]
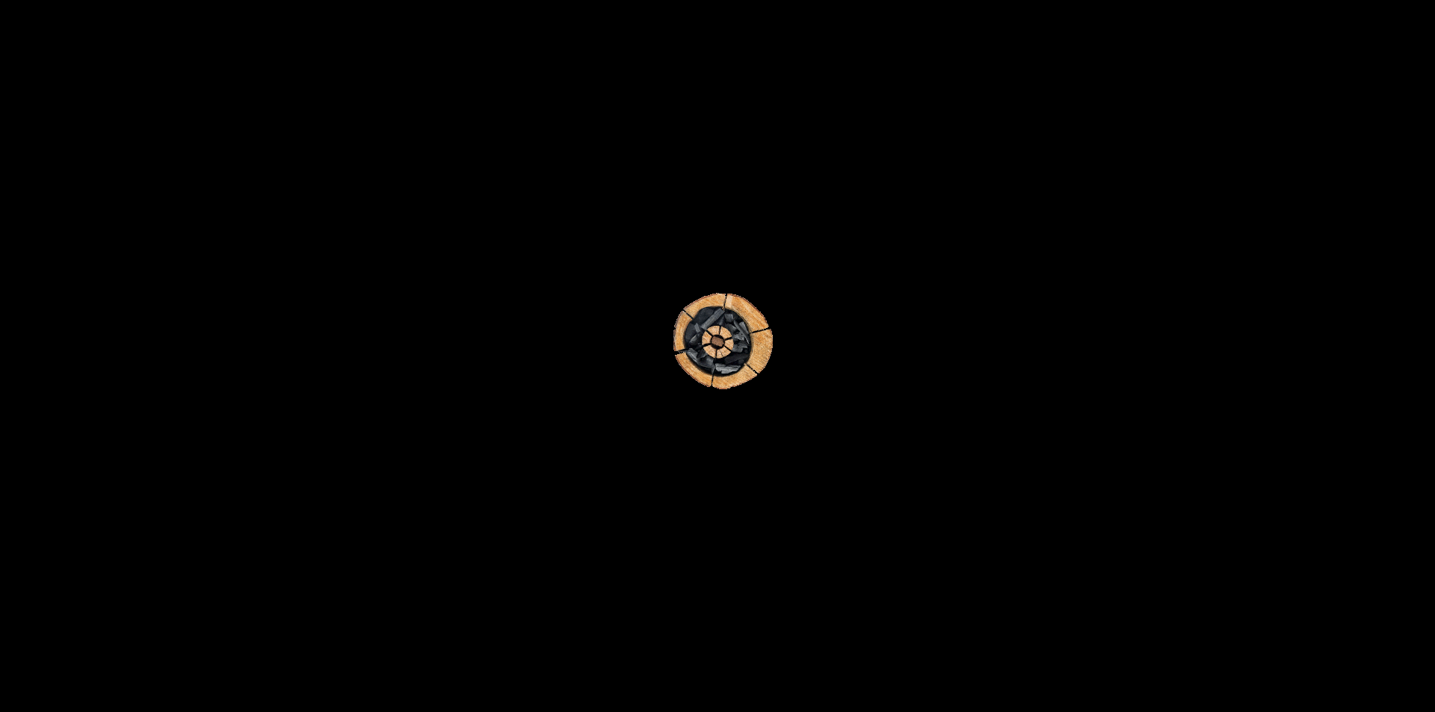
scroll to position [7057, 0]
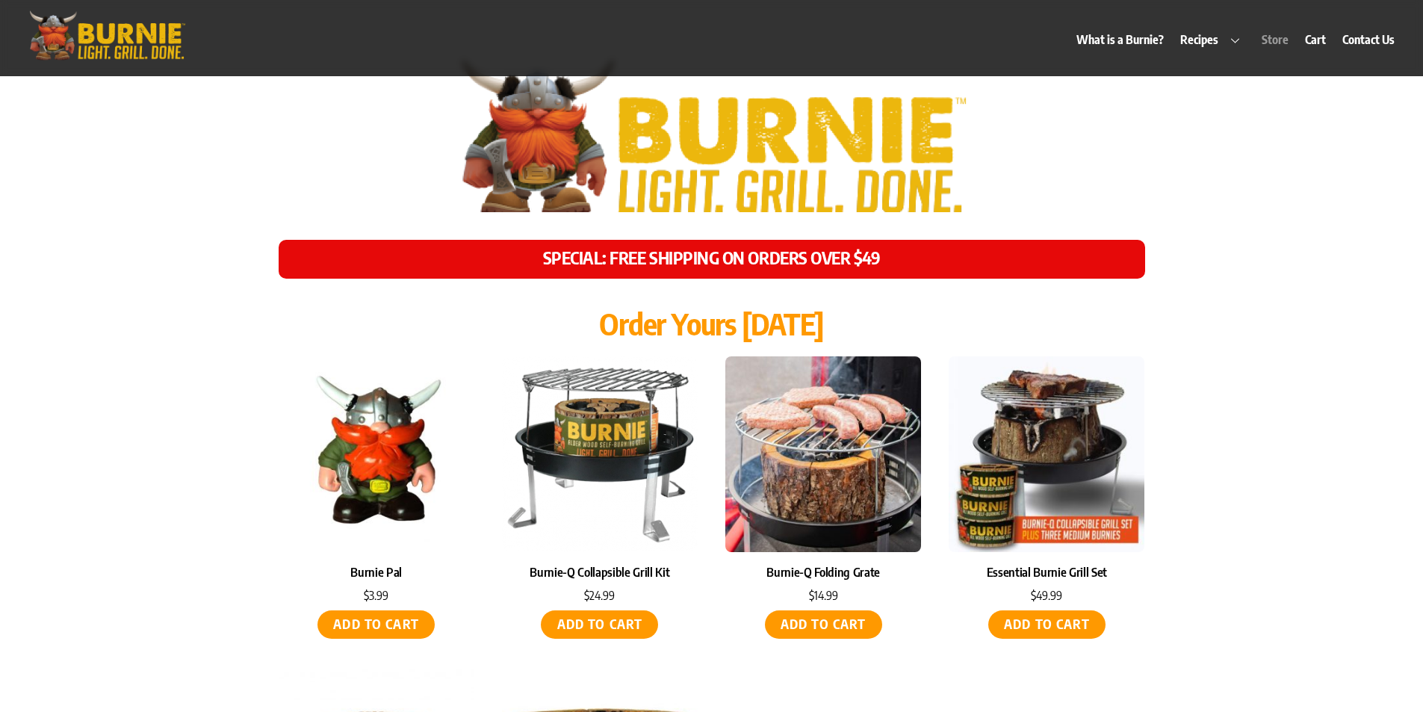
scroll to position [6260, 0]
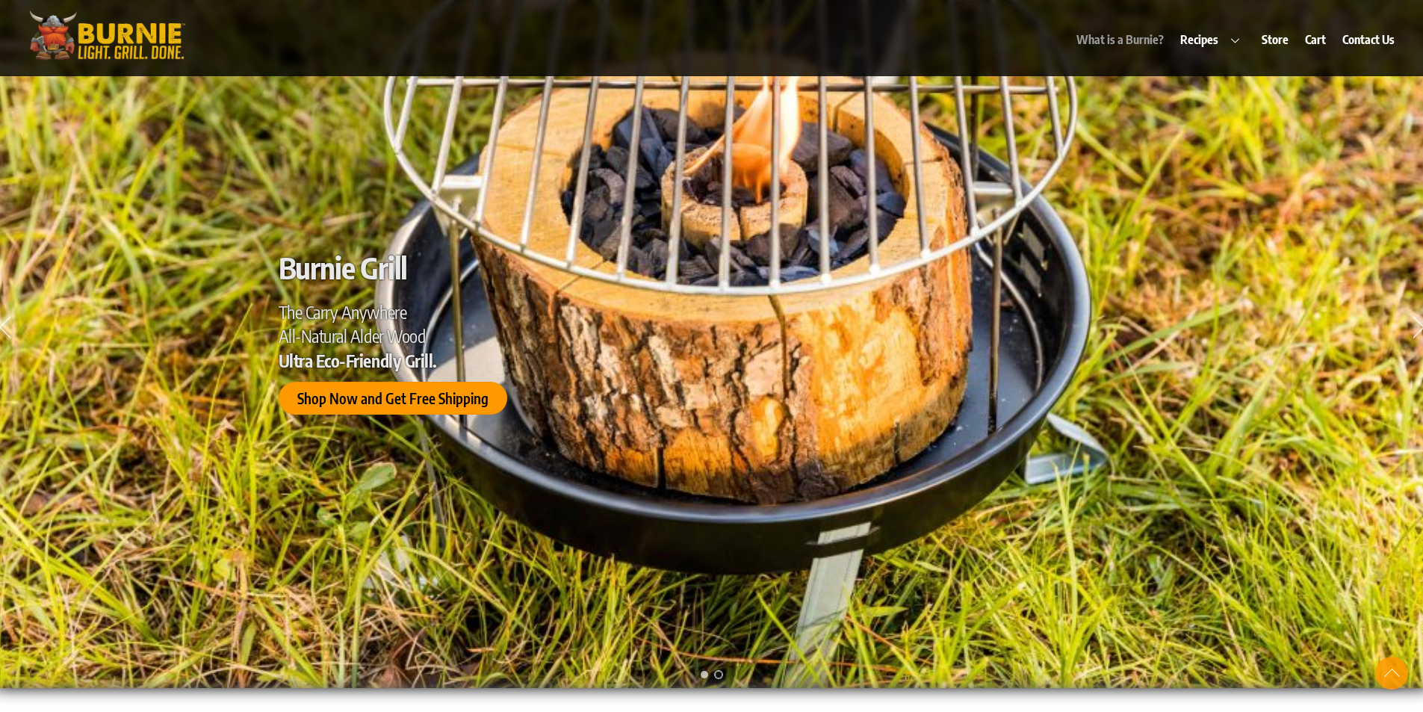
scroll to position [1196, 0]
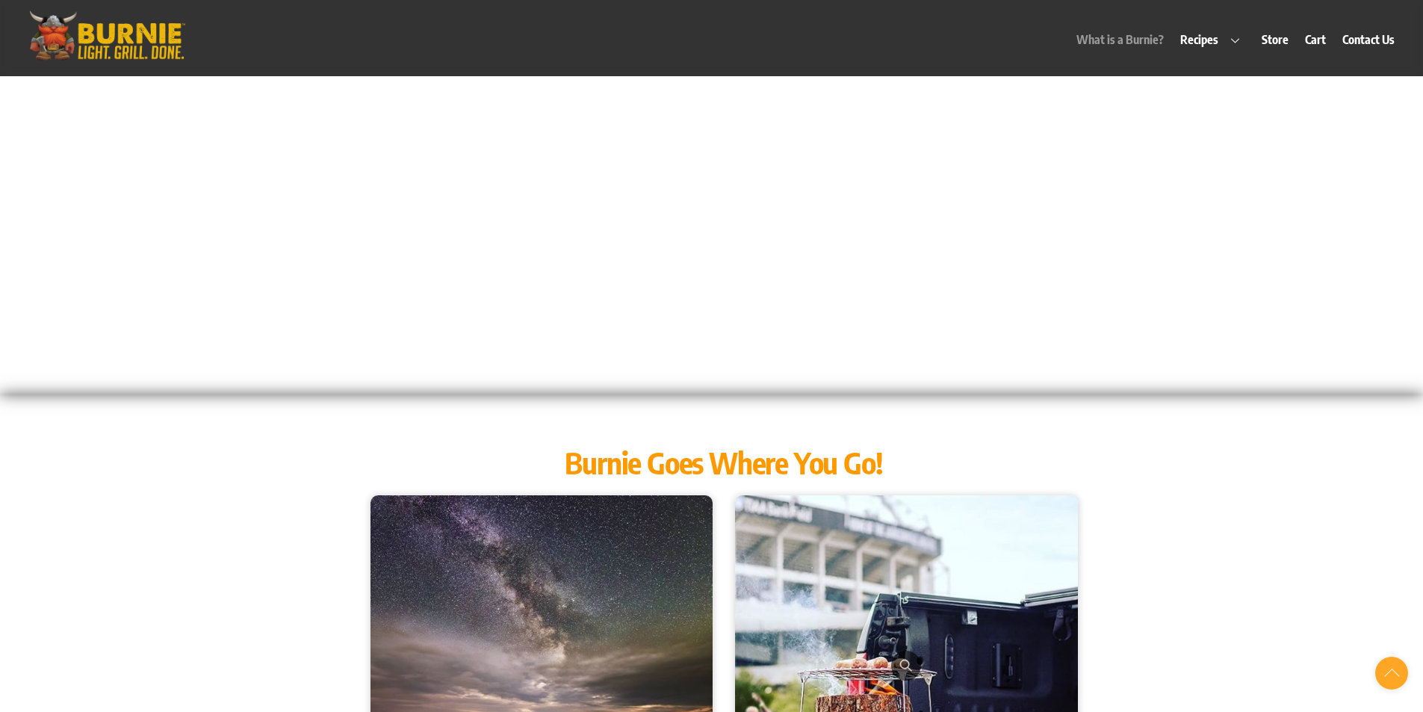
drag, startPoint x: 38, startPoint y: 213, endPoint x: 65, endPoint y: 199, distance: 30.4
drag, startPoint x: 65, startPoint y: 199, endPoint x: 277, endPoint y: 89, distance: 239.0
click at [282, 43] on div "What is a Burnie? Recipes Burnie Blog Store Cart Contact Us" at bounding box center [801, 30] width 1202 height 53
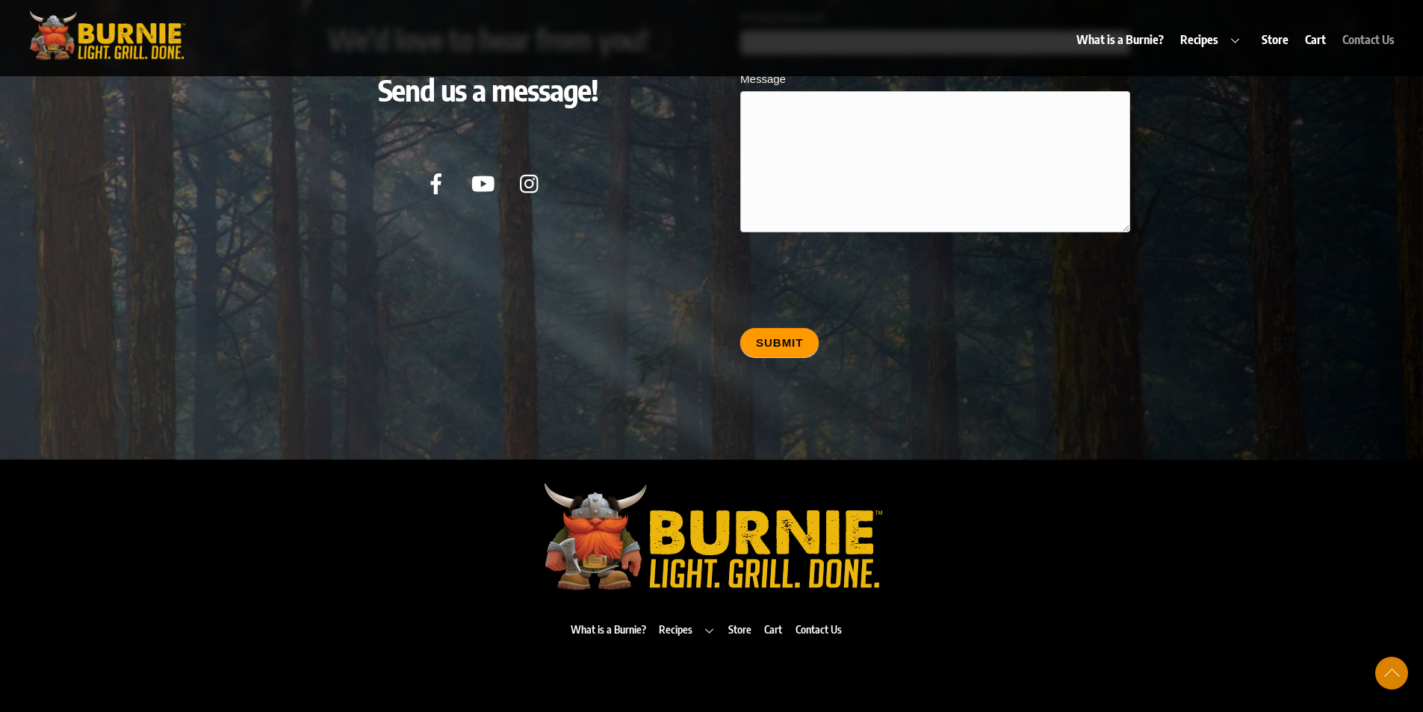
scroll to position [6919, 0]
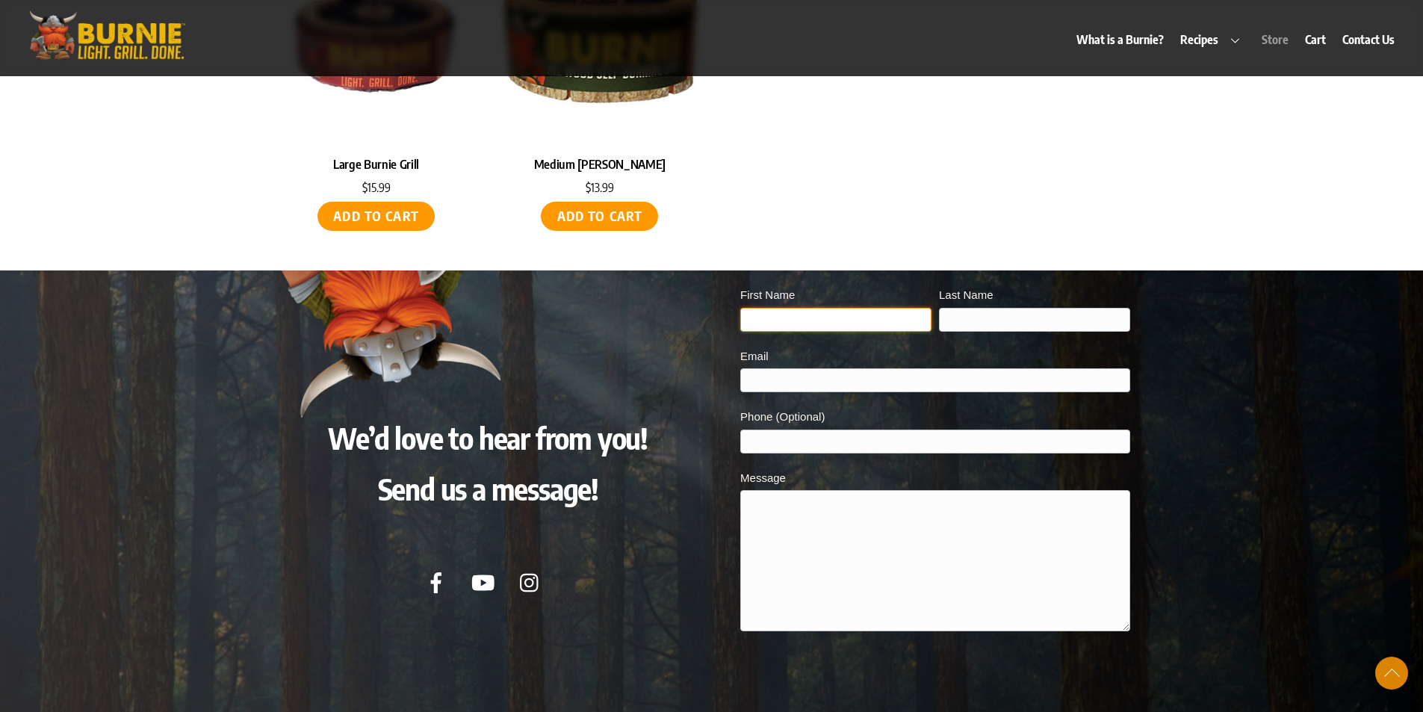
click at [785, 308] on input "First Name" at bounding box center [836, 320] width 191 height 24
type input "[PERSON_NAME]"
type input "[EMAIL_ADDRESS][DOMAIN_NAME]"
type input "15612672361"
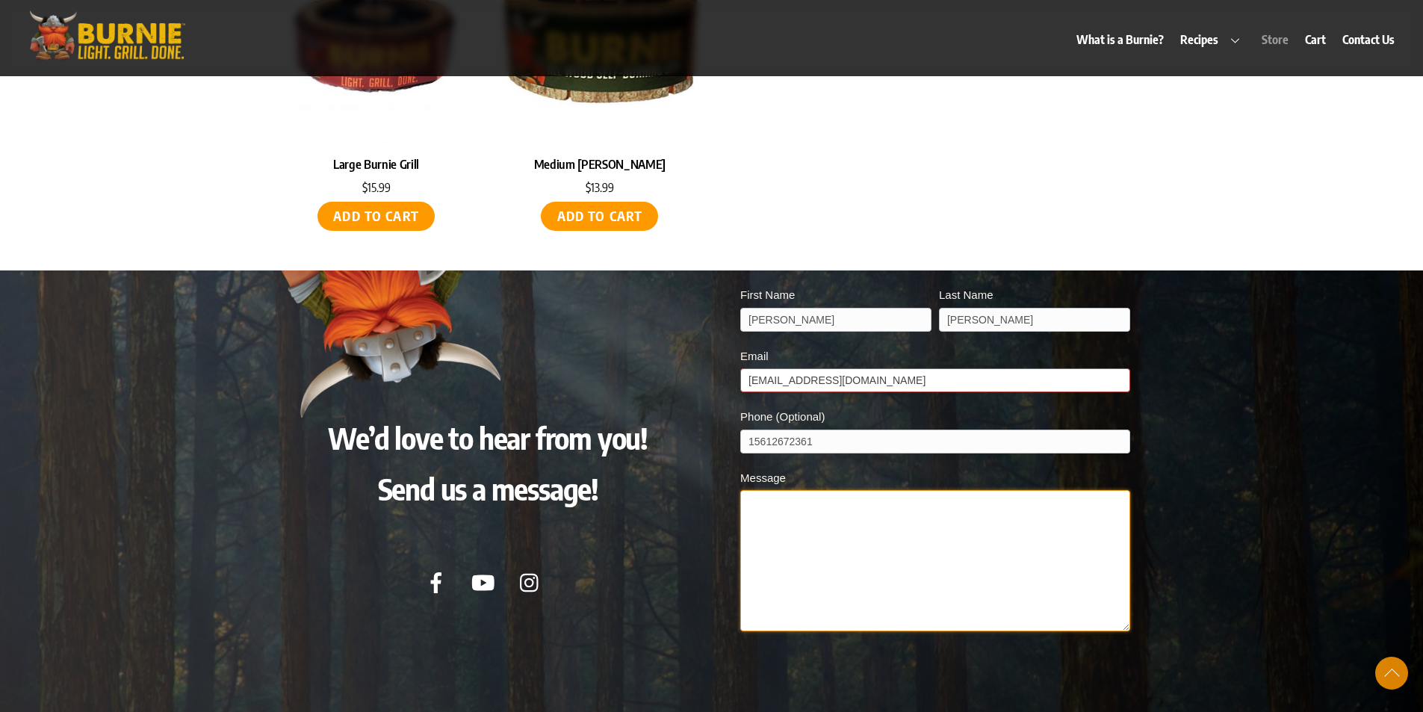
click at [810, 490] on textarea "Message" at bounding box center [935, 560] width 389 height 141
type textarea "123123213213"
